Goal: Navigation & Orientation: Find specific page/section

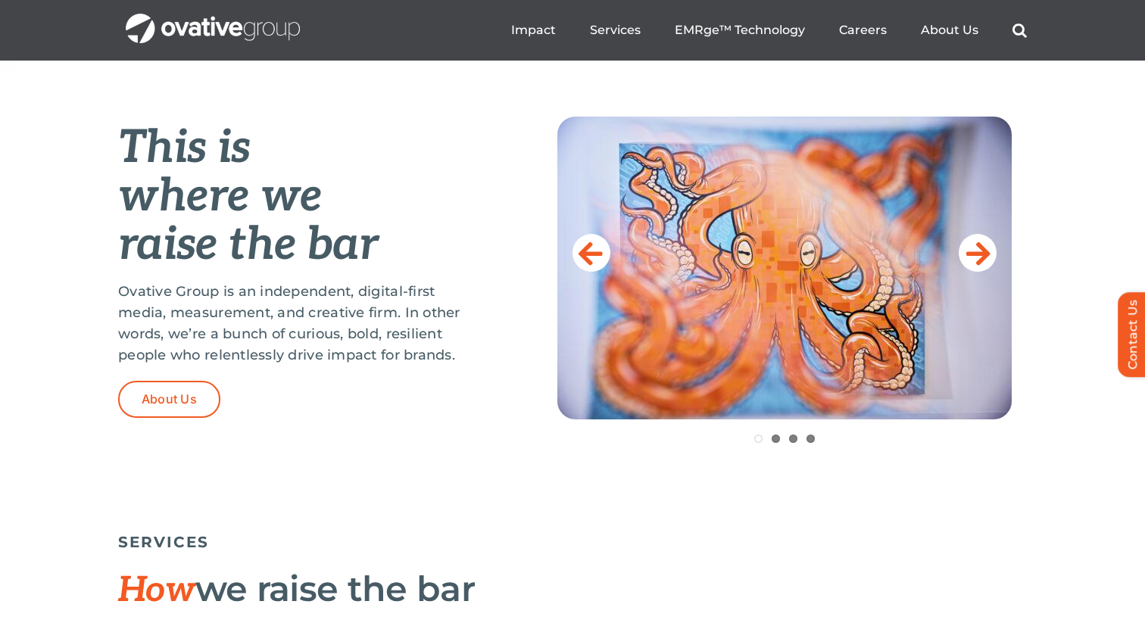
scroll to position [579, 0]
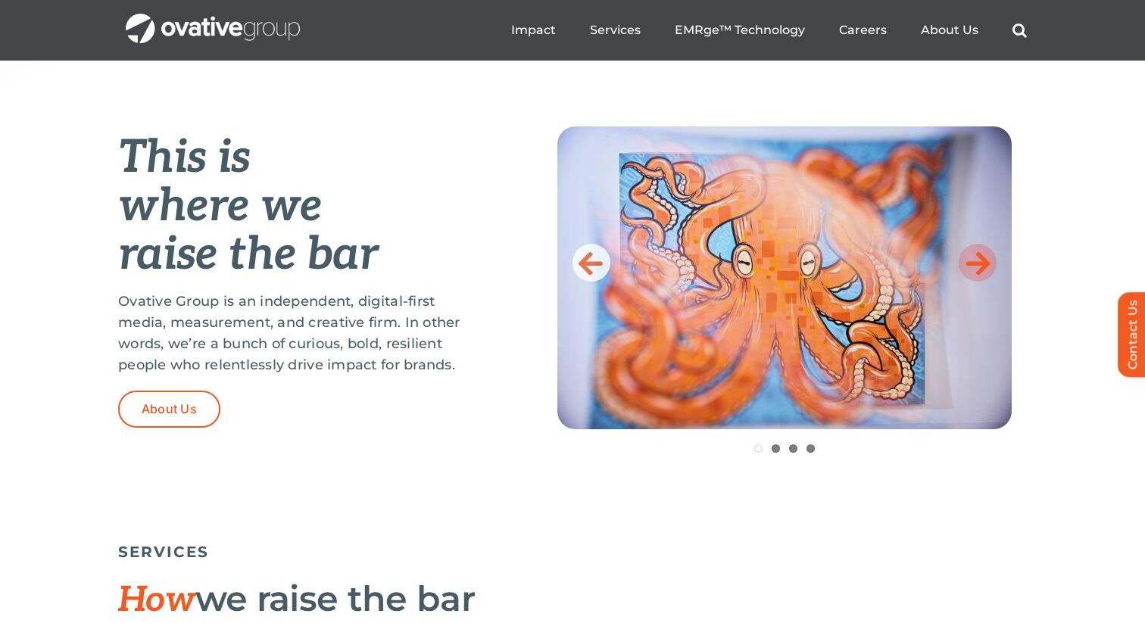
click at [983, 262] on icon at bounding box center [978, 263] width 24 height 30
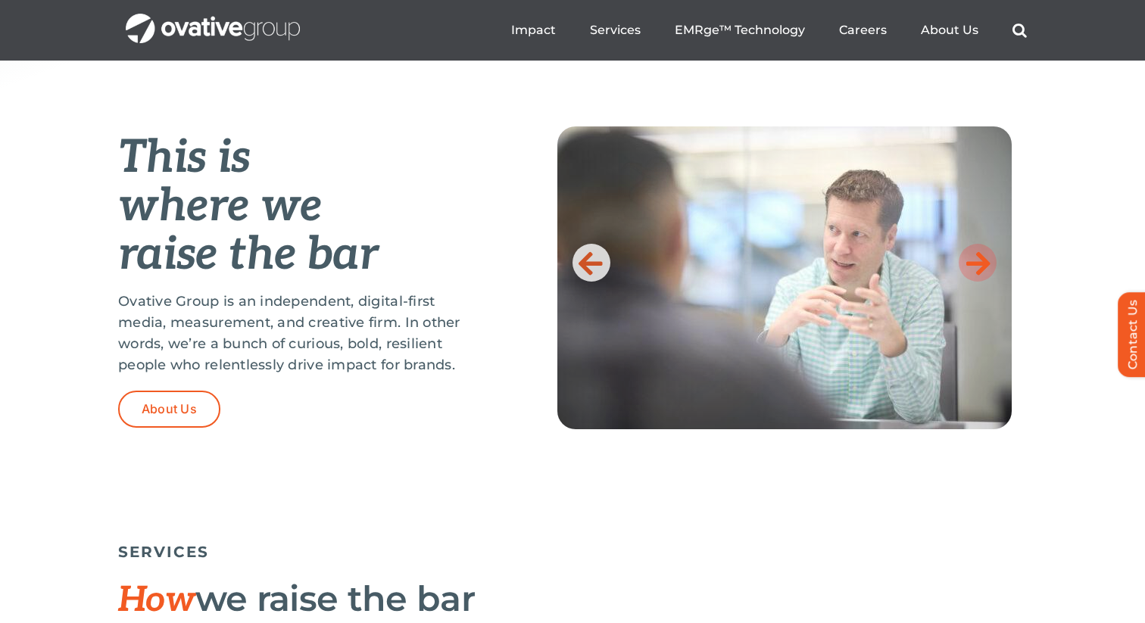
click at [983, 262] on icon at bounding box center [978, 263] width 24 height 30
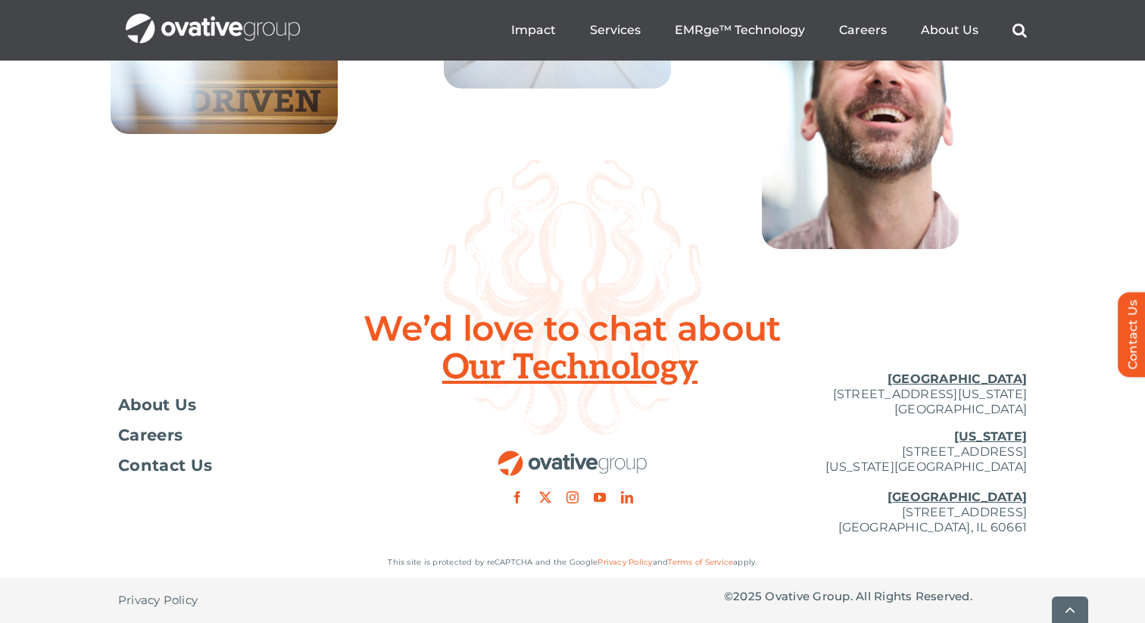
scroll to position [5569, 0]
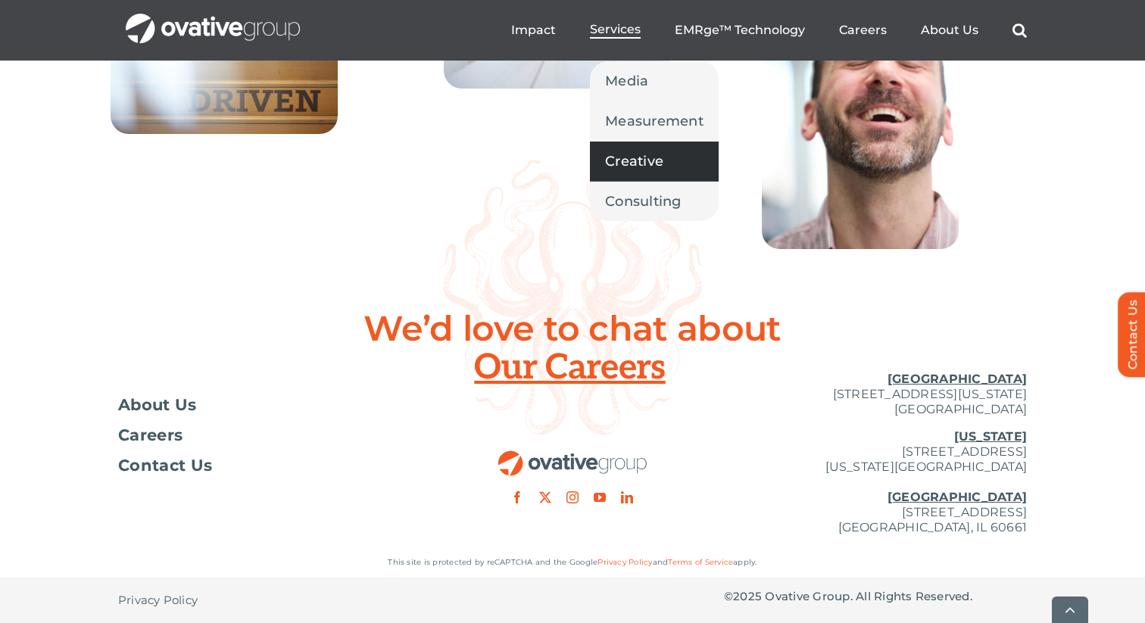
click at [653, 174] on link "Creative" at bounding box center [654, 161] width 129 height 39
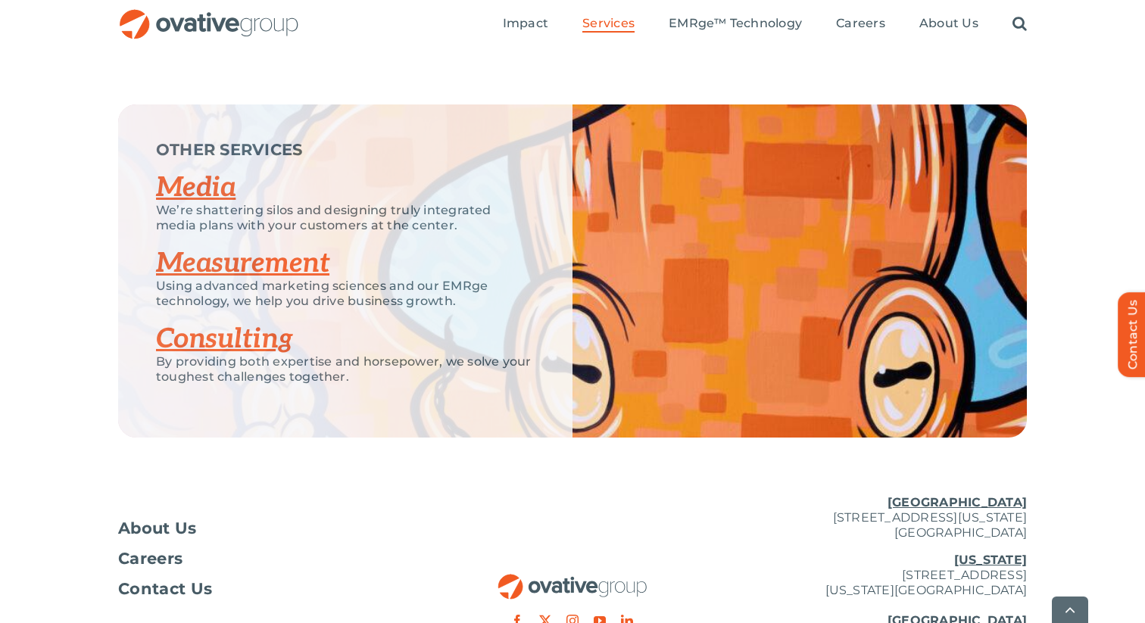
scroll to position [2394, 0]
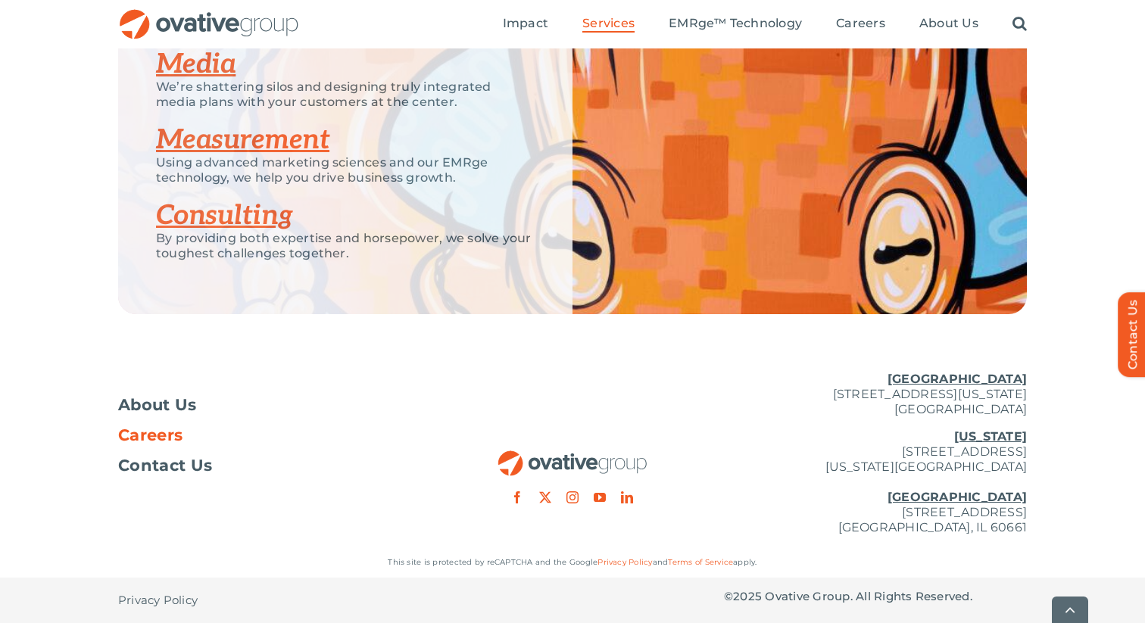
click at [130, 443] on span "Careers" at bounding box center [150, 435] width 64 height 15
click at [130, 438] on span "Careers" at bounding box center [150, 435] width 64 height 15
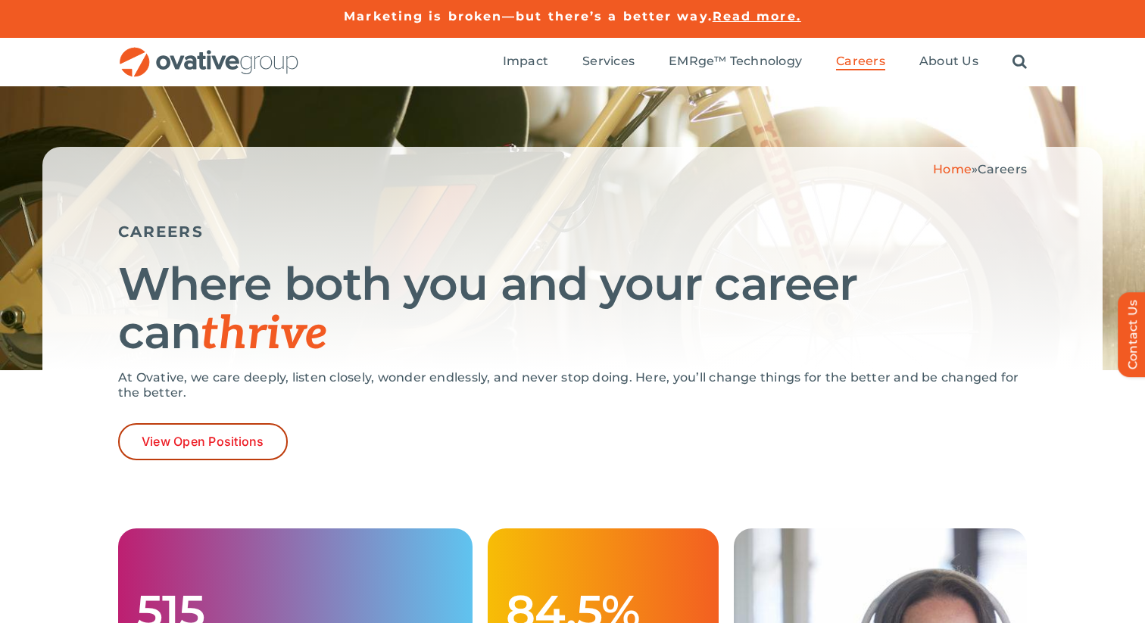
click at [130, 438] on link "View Open Positions" at bounding box center [203, 441] width 170 height 37
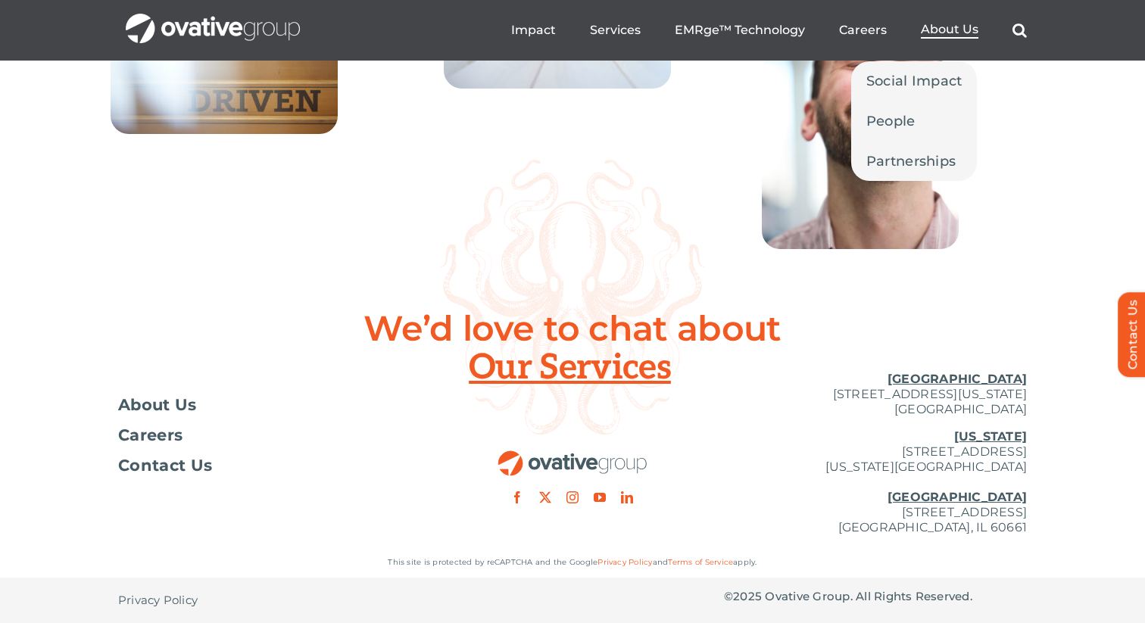
click at [938, 23] on span "About Us" at bounding box center [950, 29] width 58 height 15
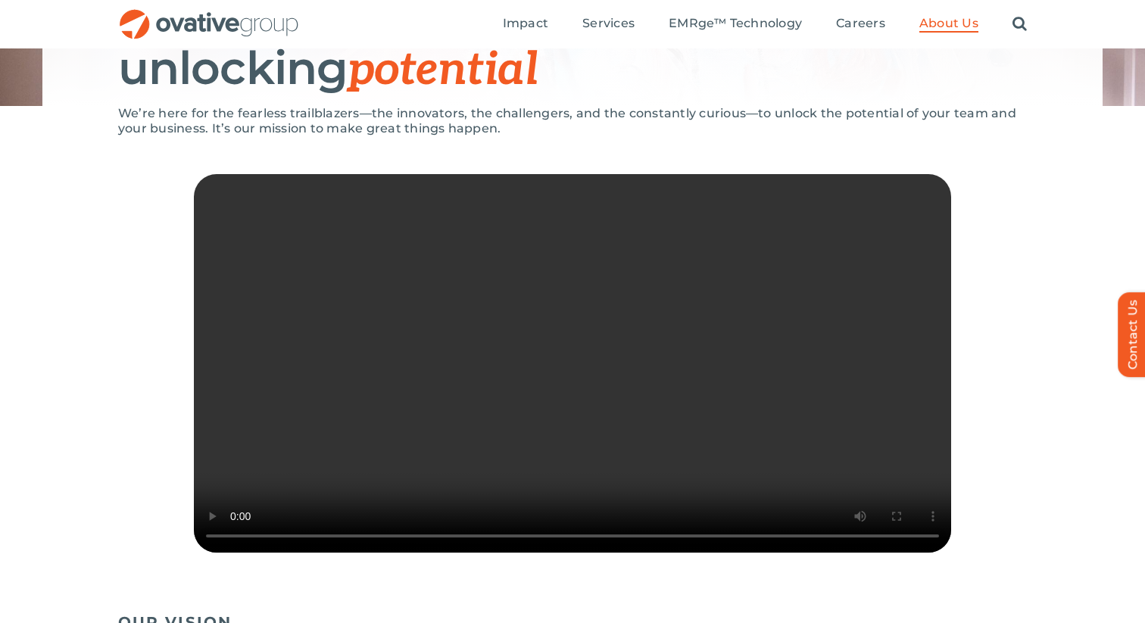
scroll to position [260, 0]
